Goal: Task Accomplishment & Management: Use online tool/utility

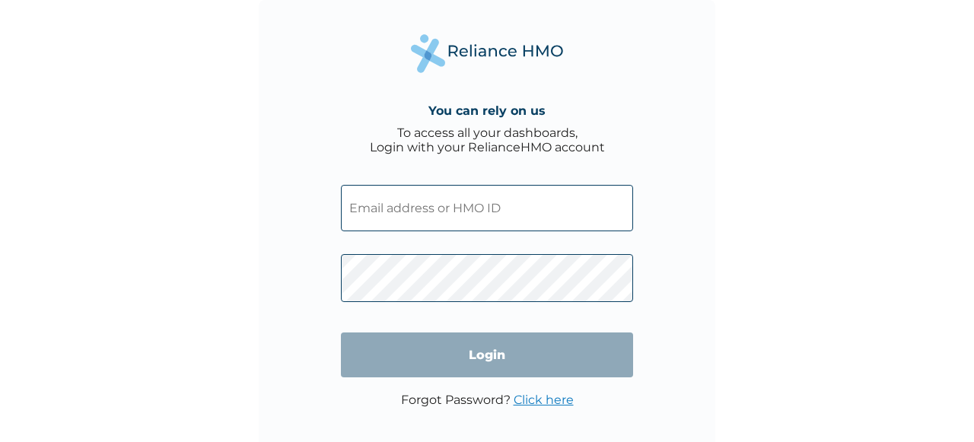
type input "NHY/10040/A"
click at [476, 377] on input "Login" at bounding box center [487, 355] width 292 height 45
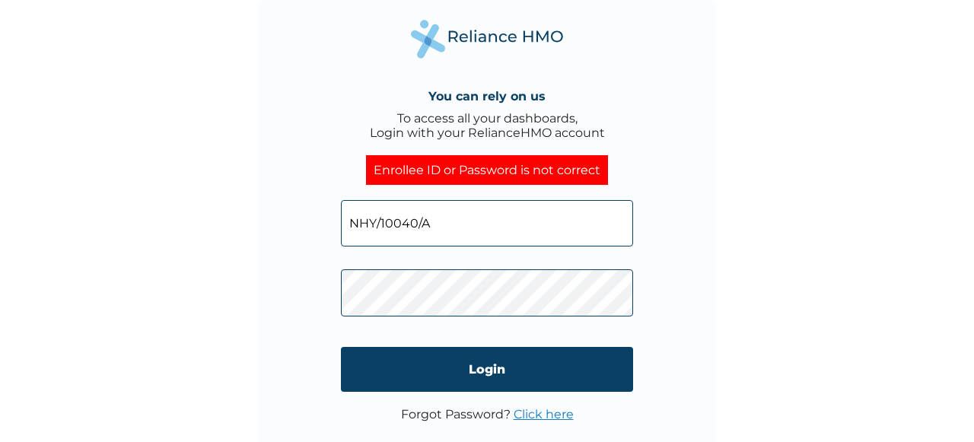
click at [436, 234] on input "NHY/10040/A" at bounding box center [487, 223] width 292 height 46
click at [706, 277] on div "You can rely on us To access all your dashboards, Login with your RelianceHMO a…" at bounding box center [487, 228] width 457 height 457
click at [454, 221] on input "NHY/10040/A" at bounding box center [487, 223] width 292 height 46
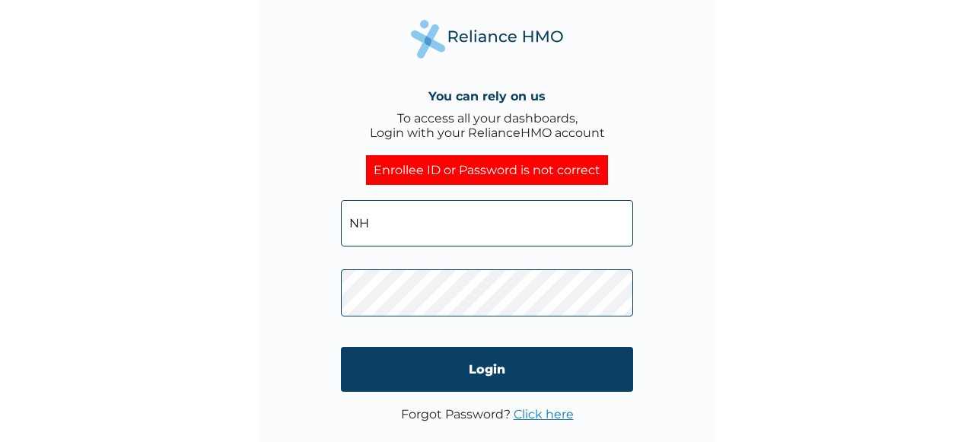
type input "N"
click at [424, 221] on input "olowoyo@Ndphc" at bounding box center [487, 223] width 292 height 46
click at [484, 235] on input "olowoyo@ndphc" at bounding box center [487, 223] width 292 height 46
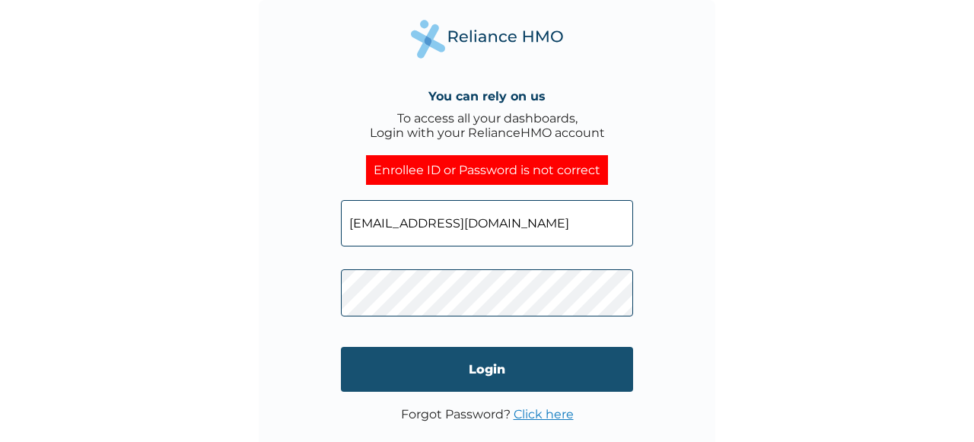
type input "olowoyo@ndphc.net"
click at [366, 358] on input "Login" at bounding box center [487, 369] width 292 height 45
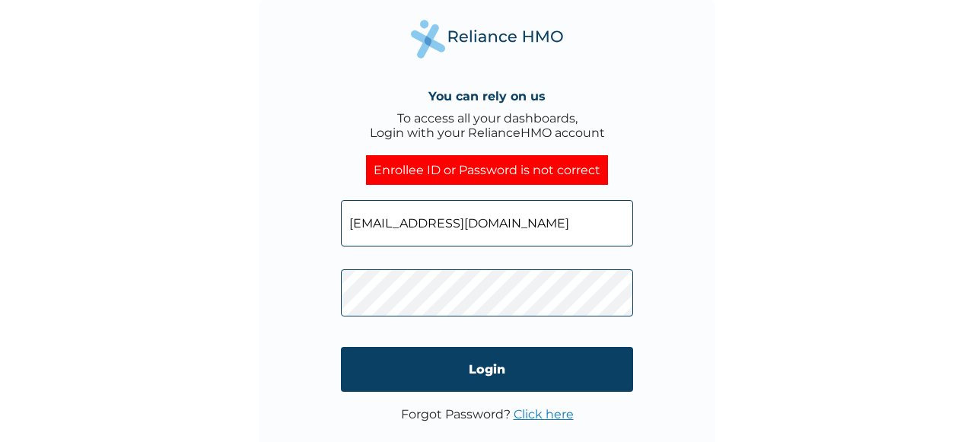
click at [539, 415] on link "Click here" at bounding box center [544, 414] width 60 height 14
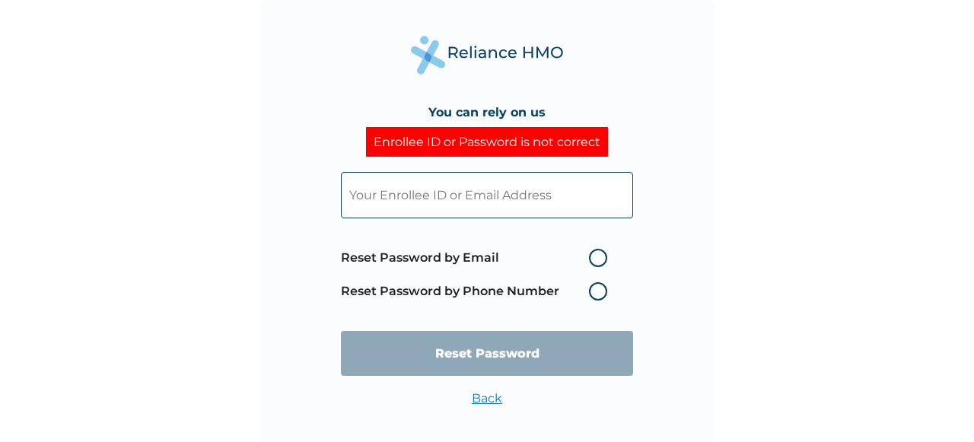
click at [600, 261] on label "Reset Password by Email" at bounding box center [478, 258] width 274 height 18
click at [592, 261] on input "Reset Password by Email" at bounding box center [580, 258] width 24 height 24
radio input "true"
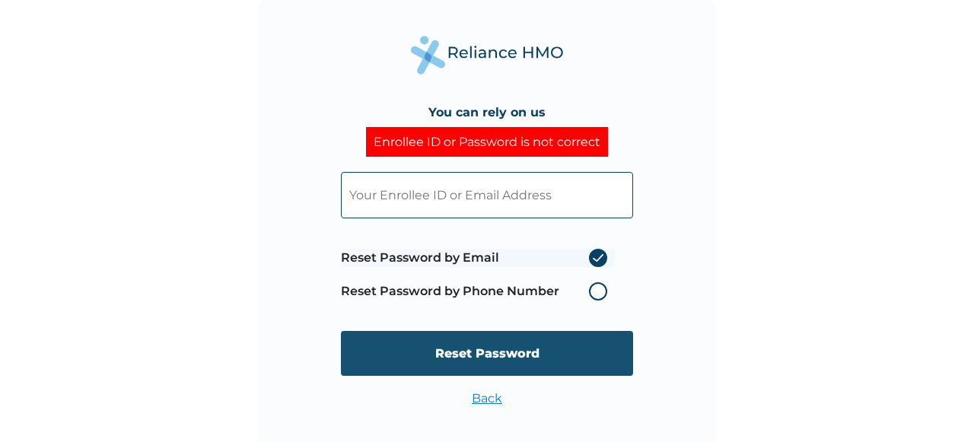
click at [500, 361] on input "Reset Password" at bounding box center [487, 353] width 292 height 45
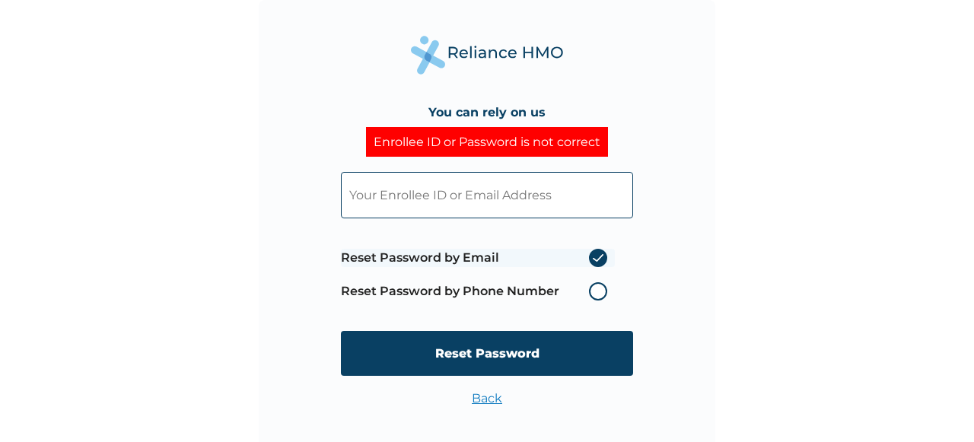
type input "NHY/10040/A"
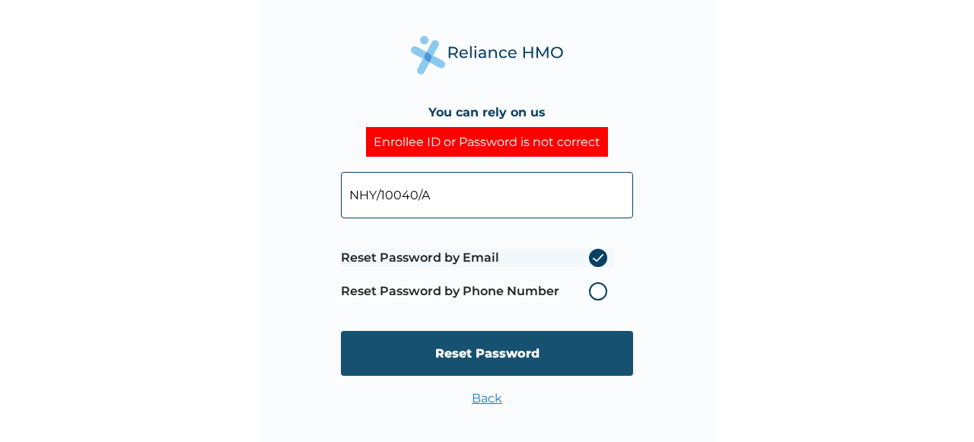
click at [476, 357] on input "Reset Password" at bounding box center [487, 353] width 292 height 45
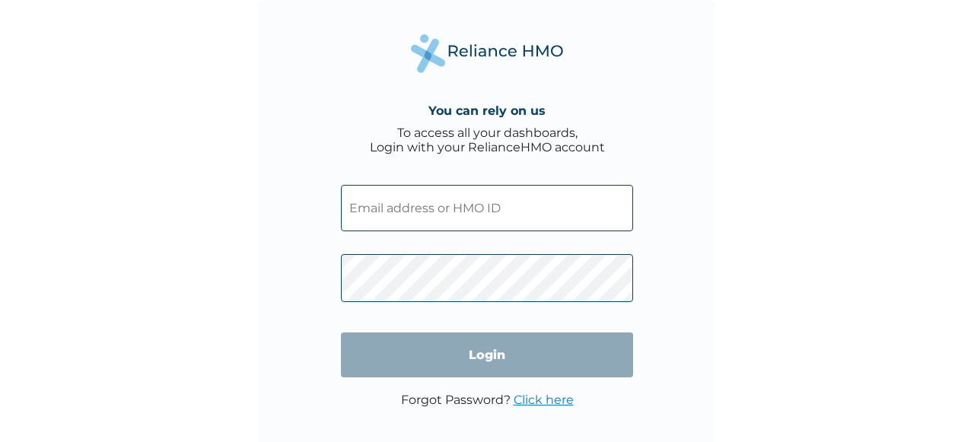
type input "NHY/10040/A"
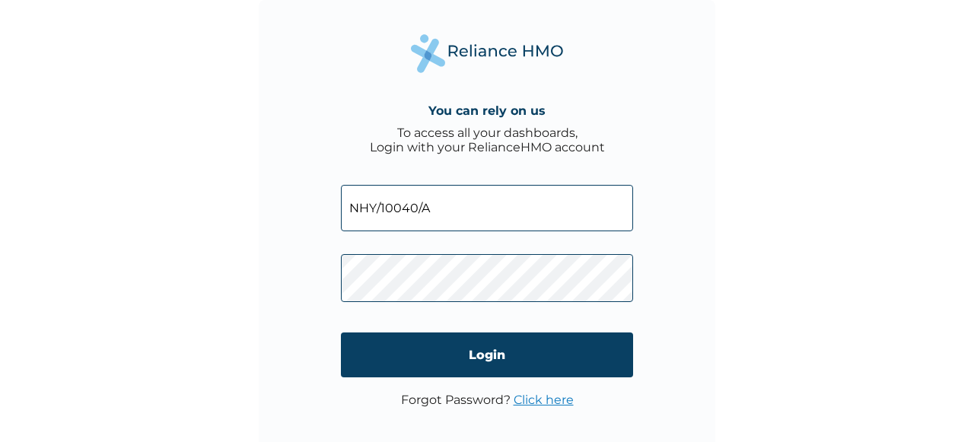
click at [455, 209] on input "NHY/10040/A" at bounding box center [487, 208] width 292 height 46
type input "olowoyo@Ndphc.net"
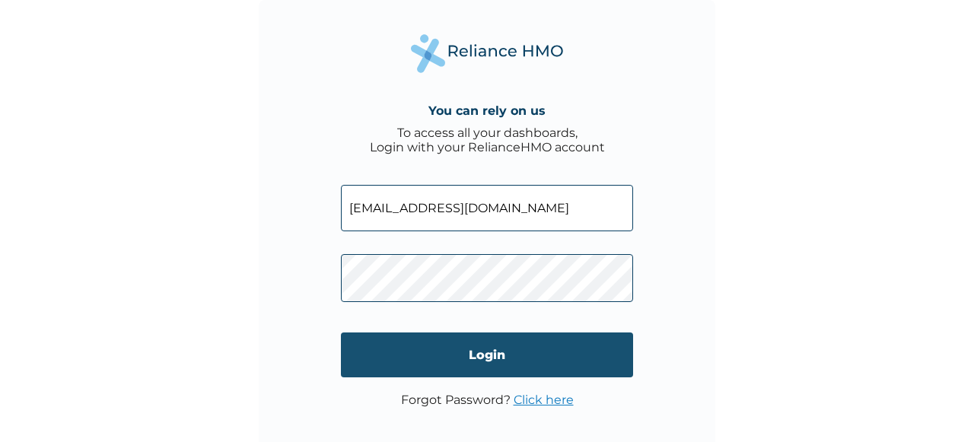
click at [631, 362] on input "Login" at bounding box center [487, 355] width 292 height 45
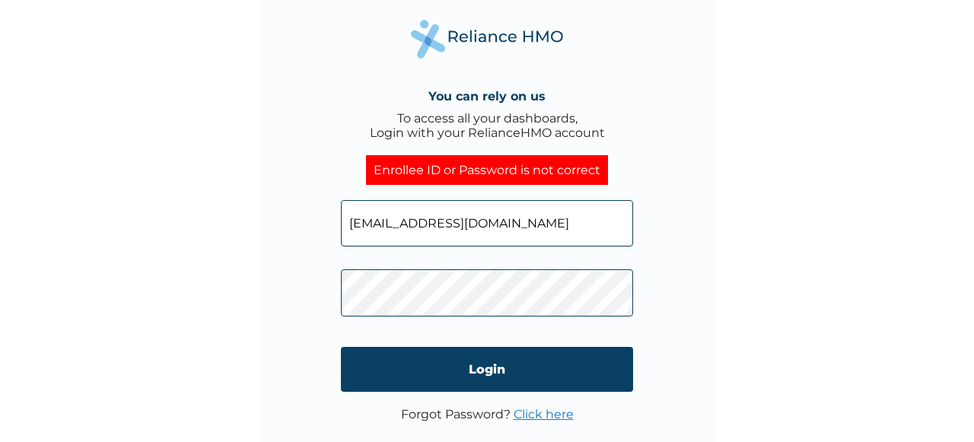
click at [419, 224] on input "olowoyo@Ndphc.net" at bounding box center [487, 223] width 292 height 46
type input "olowoyo@ndphc.net"
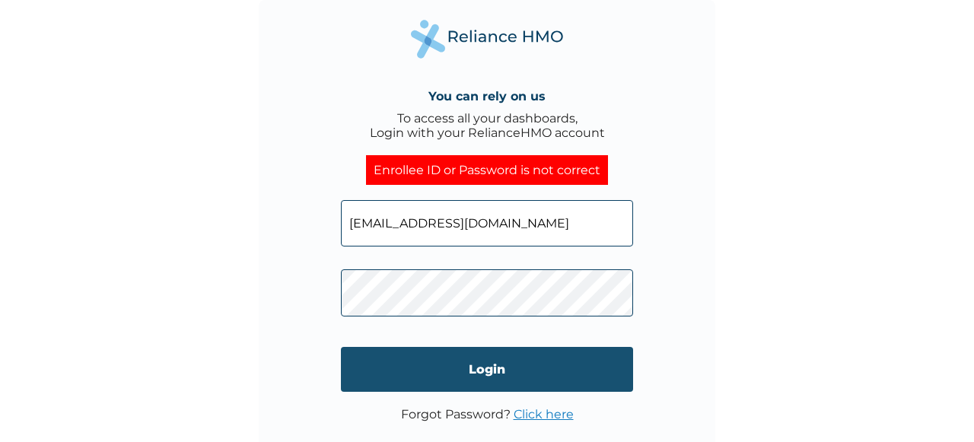
click at [367, 376] on input "Login" at bounding box center [487, 369] width 292 height 45
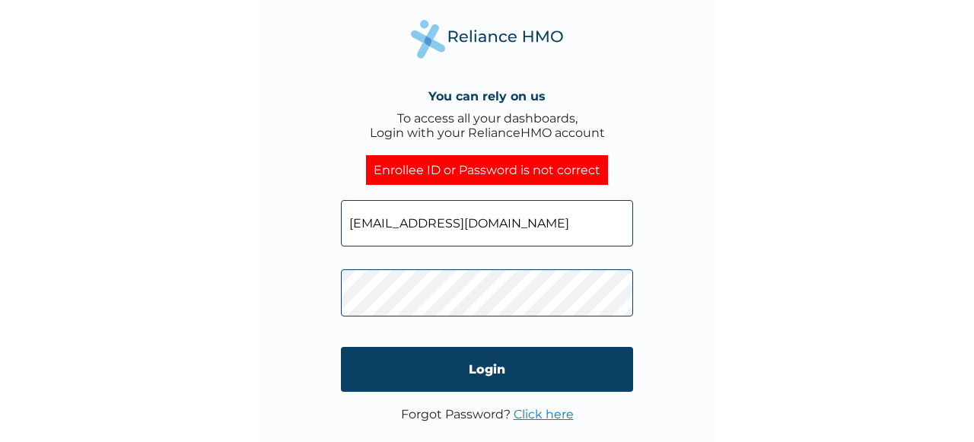
drag, startPoint x: 485, startPoint y: 216, endPoint x: 460, endPoint y: 219, distance: 25.3
click at [463, 218] on input "olowoyo@ndphc.net" at bounding box center [487, 223] width 292 height 46
type input "NHY/10040/A"
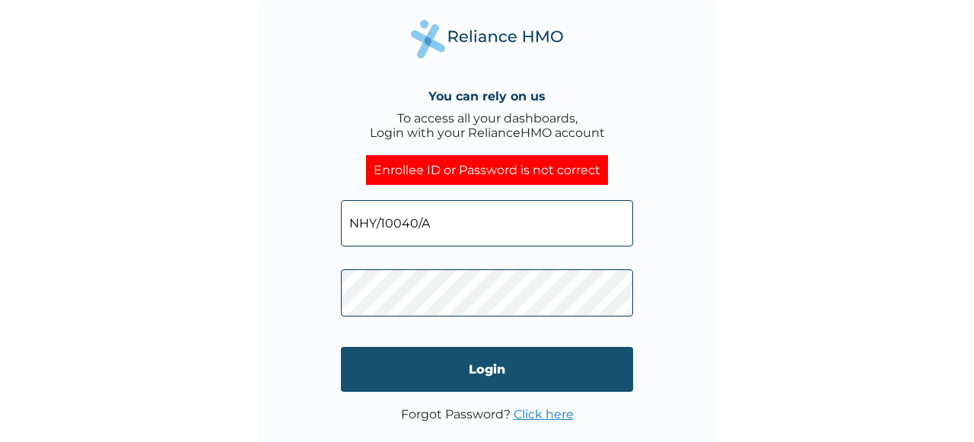
click at [397, 373] on input "Login" at bounding box center [487, 369] width 292 height 45
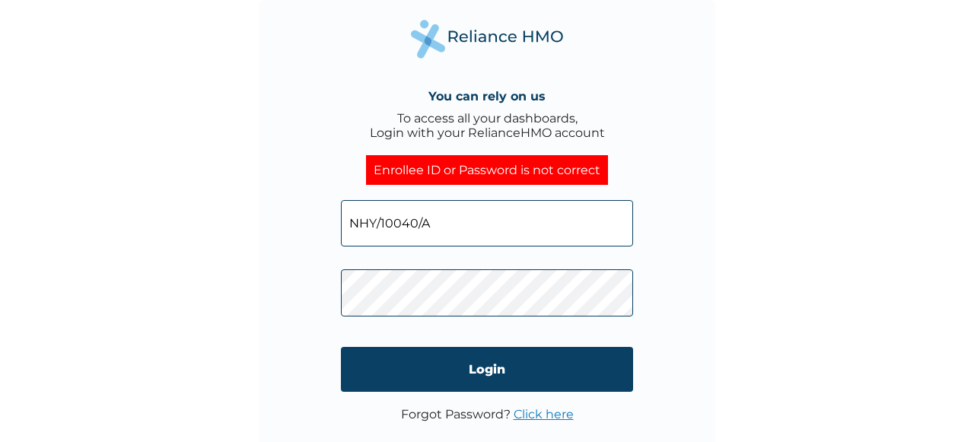
click at [457, 220] on input "NHY/10040/A" at bounding box center [487, 223] width 292 height 46
type input "olowoyo@ndphc.net"
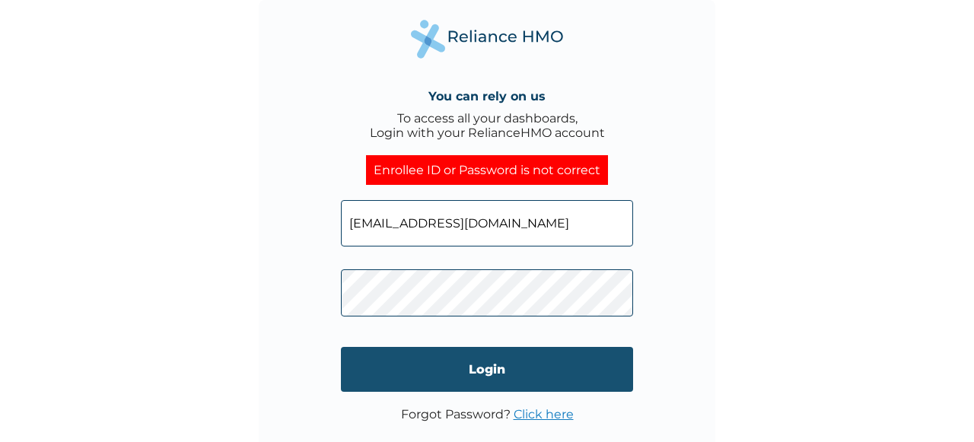
click at [388, 377] on input "Login" at bounding box center [487, 369] width 292 height 45
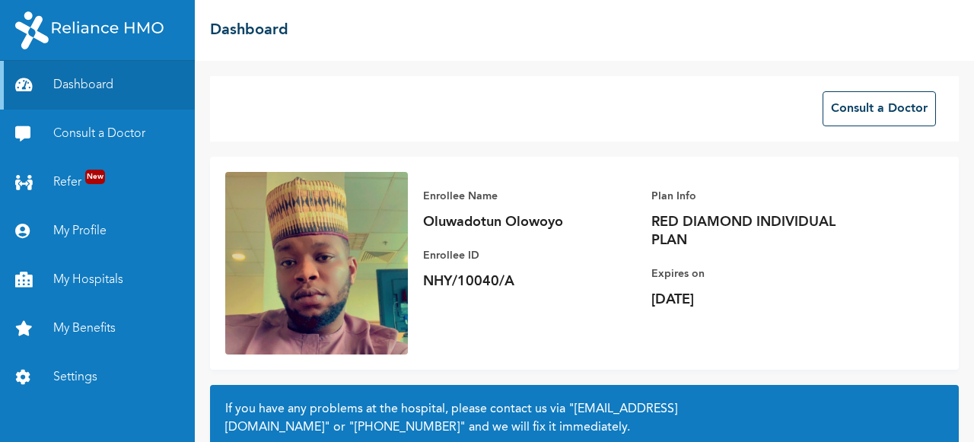
click at [246, 242] on img at bounding box center [316, 263] width 183 height 183
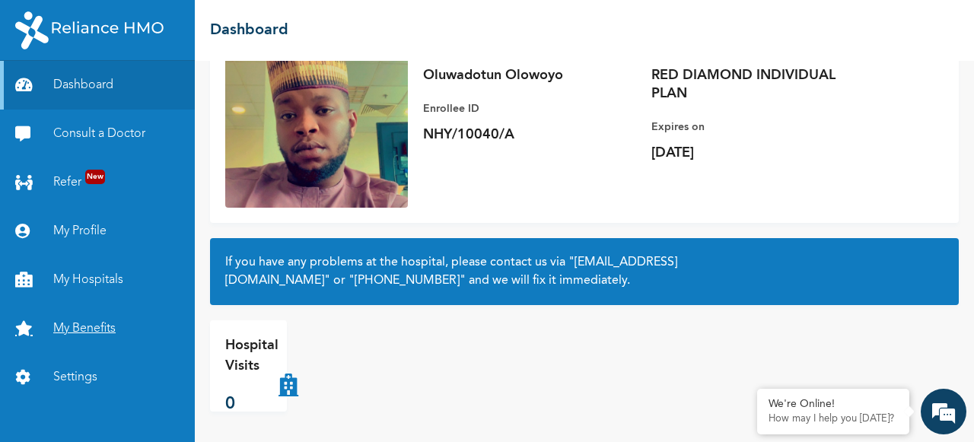
click at [81, 324] on link "My Benefits" at bounding box center [97, 328] width 195 height 49
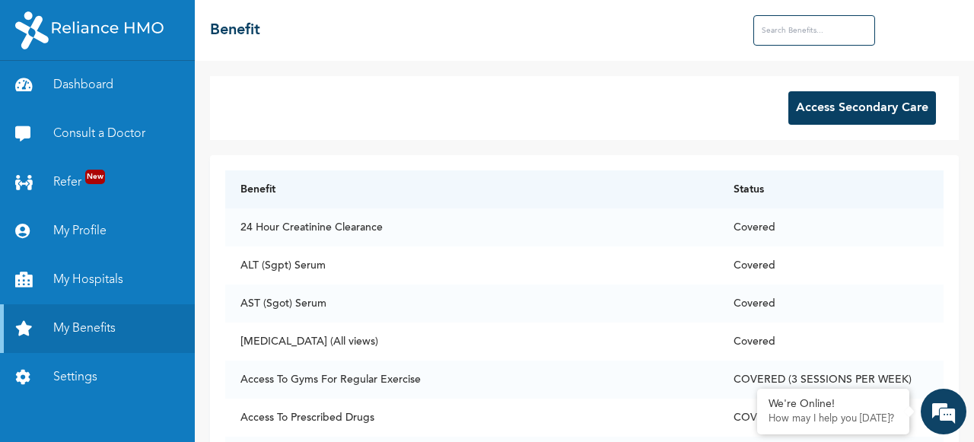
click at [858, 103] on button "Access Secondary Care" at bounding box center [862, 107] width 148 height 33
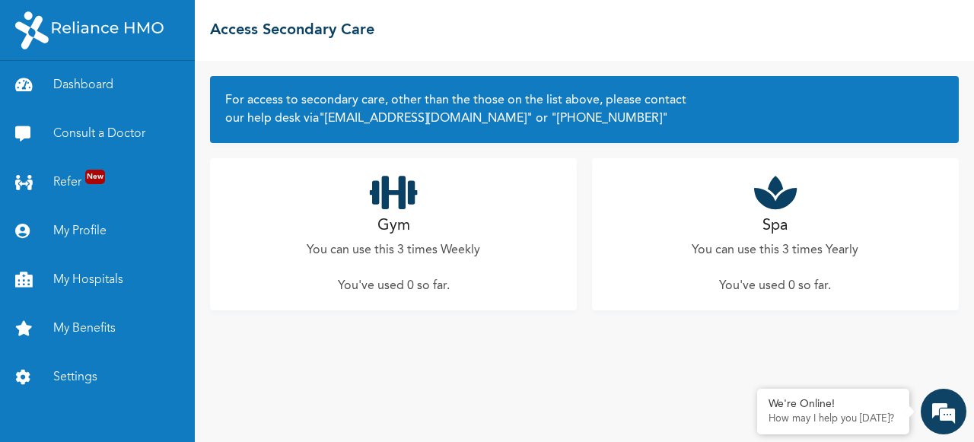
click at [370, 199] on icon at bounding box center [394, 193] width 48 height 38
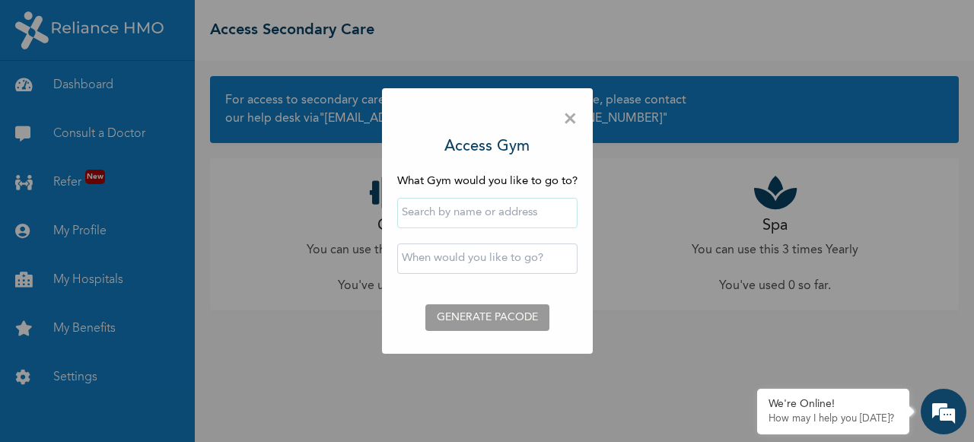
click at [452, 216] on input "text" at bounding box center [487, 213] width 180 height 30
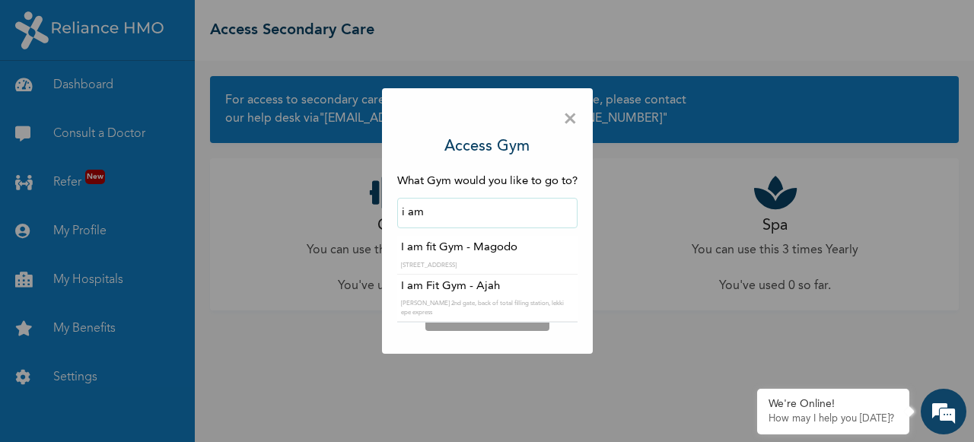
type input "I am fit Gym - Magodo"
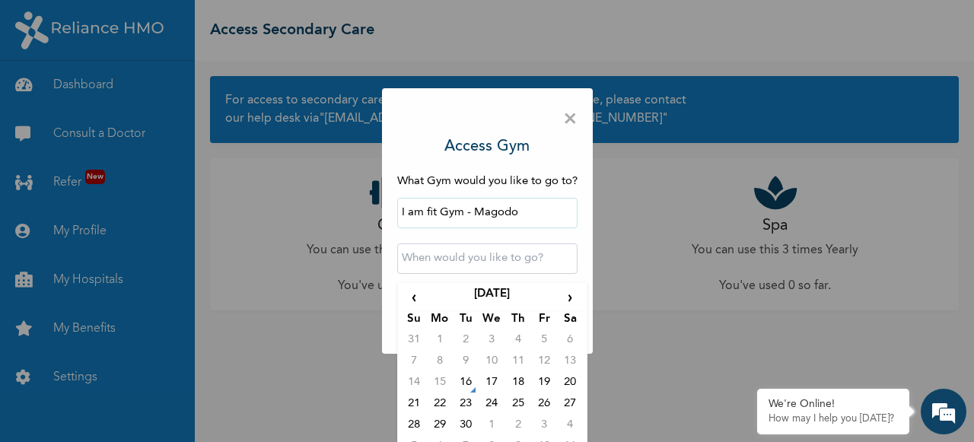
click at [475, 258] on input "text" at bounding box center [487, 259] width 180 height 30
click at [463, 384] on td "16" at bounding box center [466, 384] width 26 height 21
type input "2025-09-16 12:00 AM"
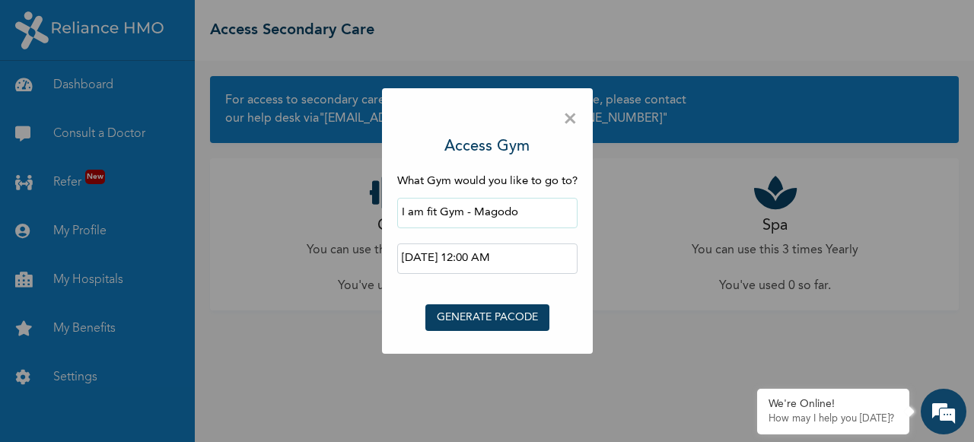
click at [491, 317] on button "GENERATE PACODE" at bounding box center [487, 317] width 124 height 27
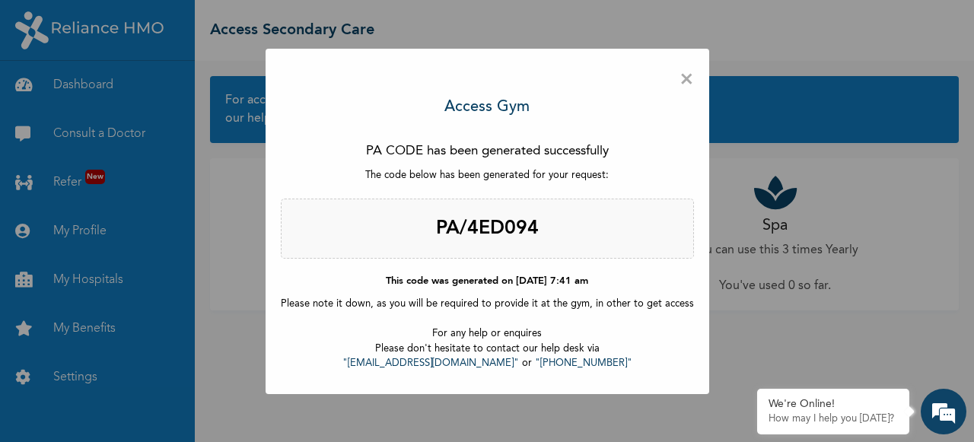
click at [680, 80] on span "×" at bounding box center [687, 80] width 14 height 32
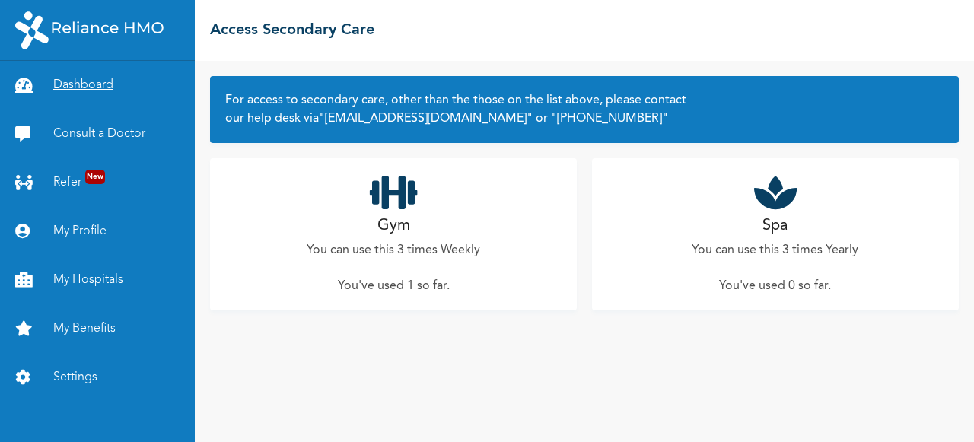
click at [90, 97] on link "Dashboard" at bounding box center [97, 85] width 195 height 49
